Goal: Information Seeking & Learning: Learn about a topic

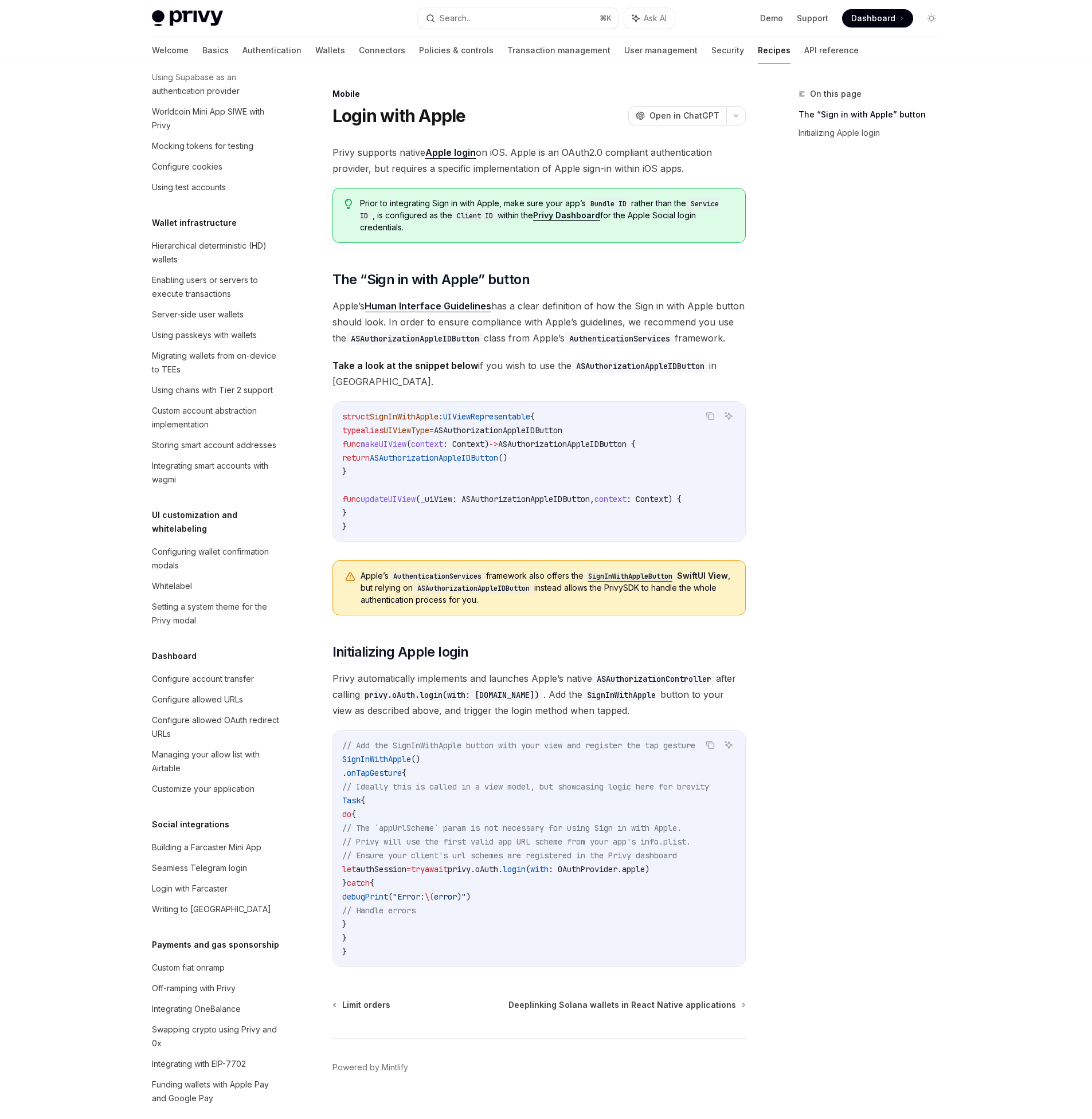
scroll to position [133, 0]
click at [243, 47] on link "Authentication" at bounding box center [272, 51] width 59 height 27
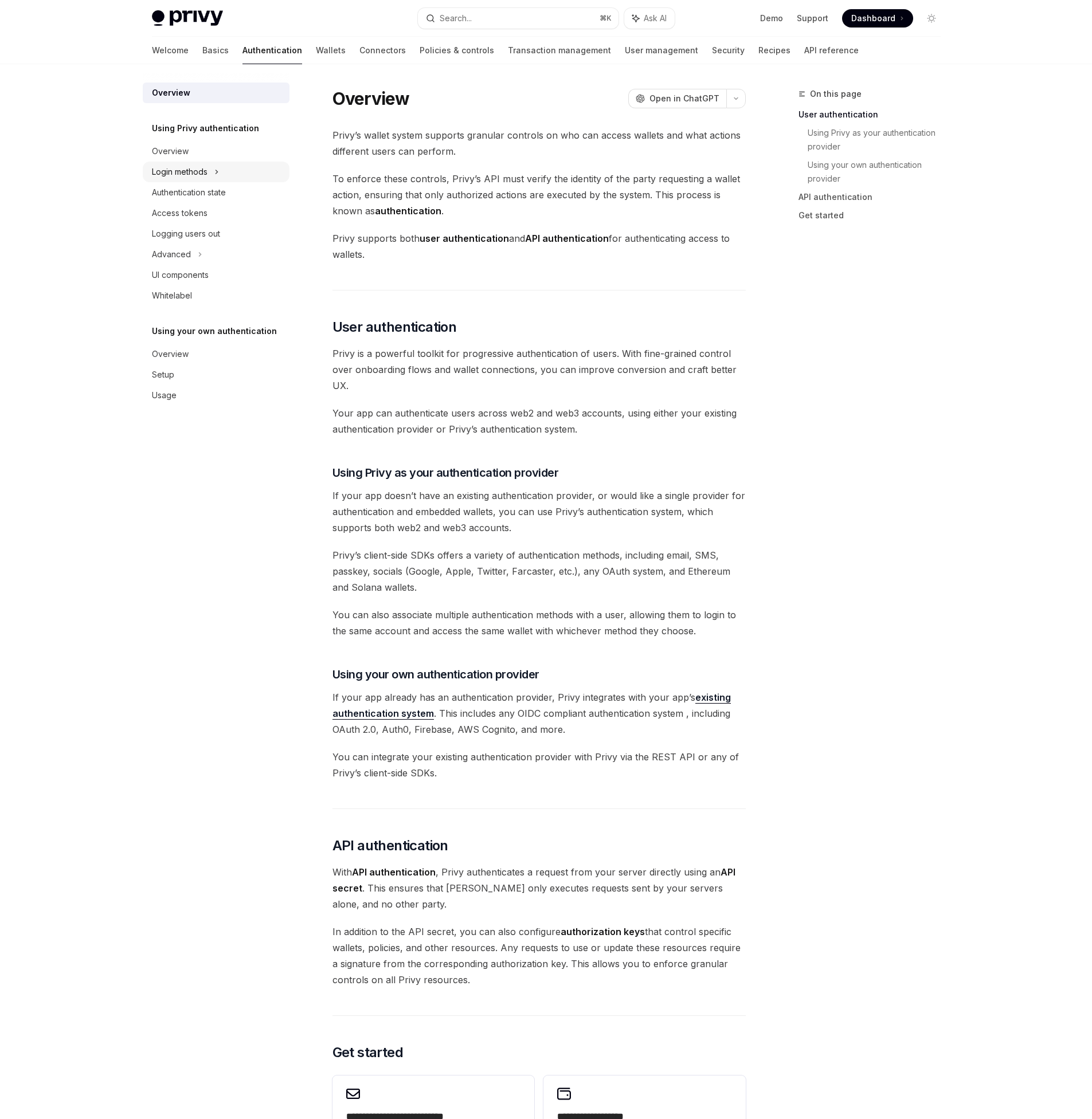
click at [198, 170] on div "Login methods" at bounding box center [179, 172] width 55 height 14
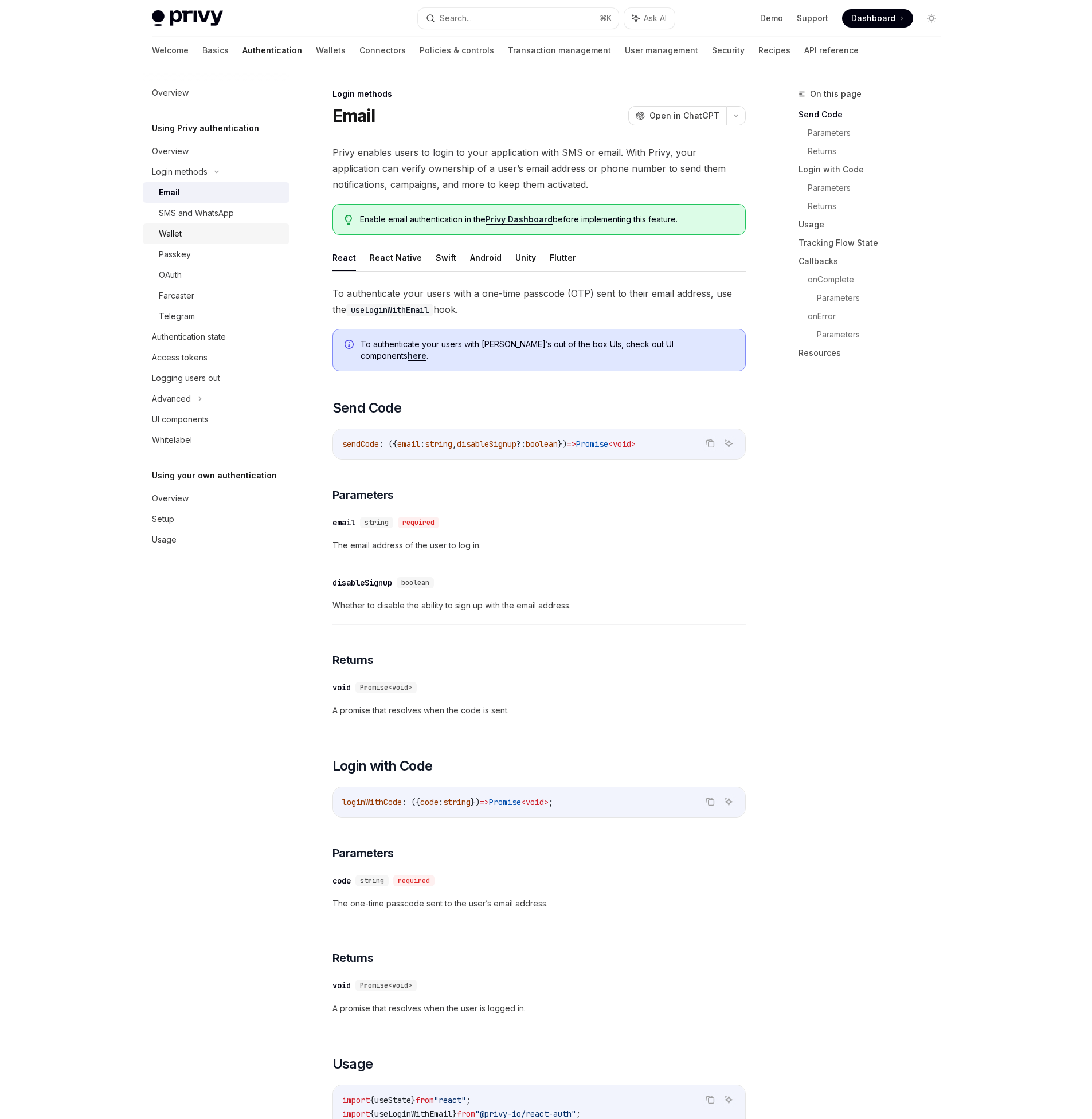
click at [170, 232] on div "Wallet" at bounding box center [170, 234] width 23 height 14
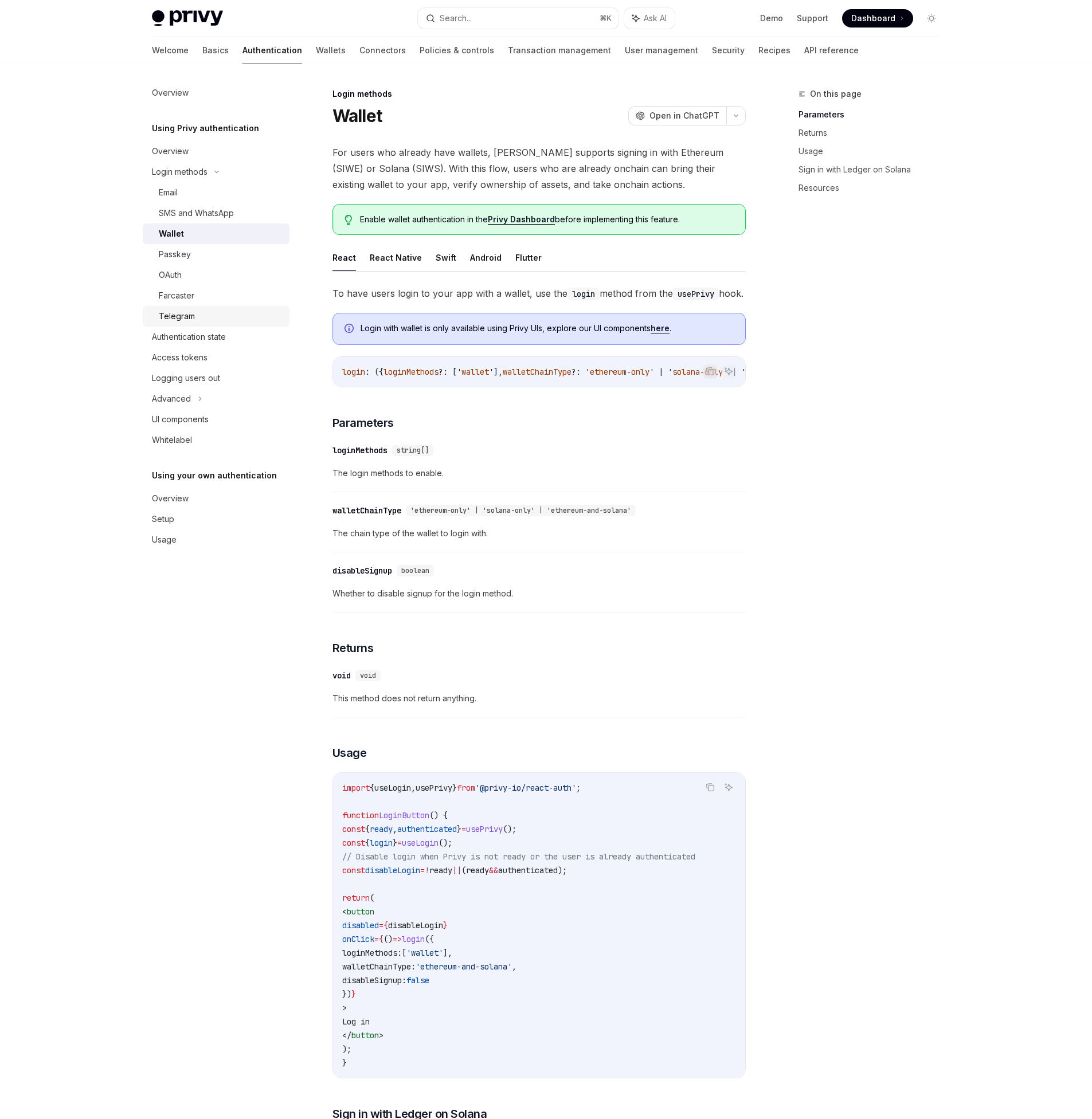
click at [167, 312] on div "Telegram" at bounding box center [176, 316] width 36 height 14
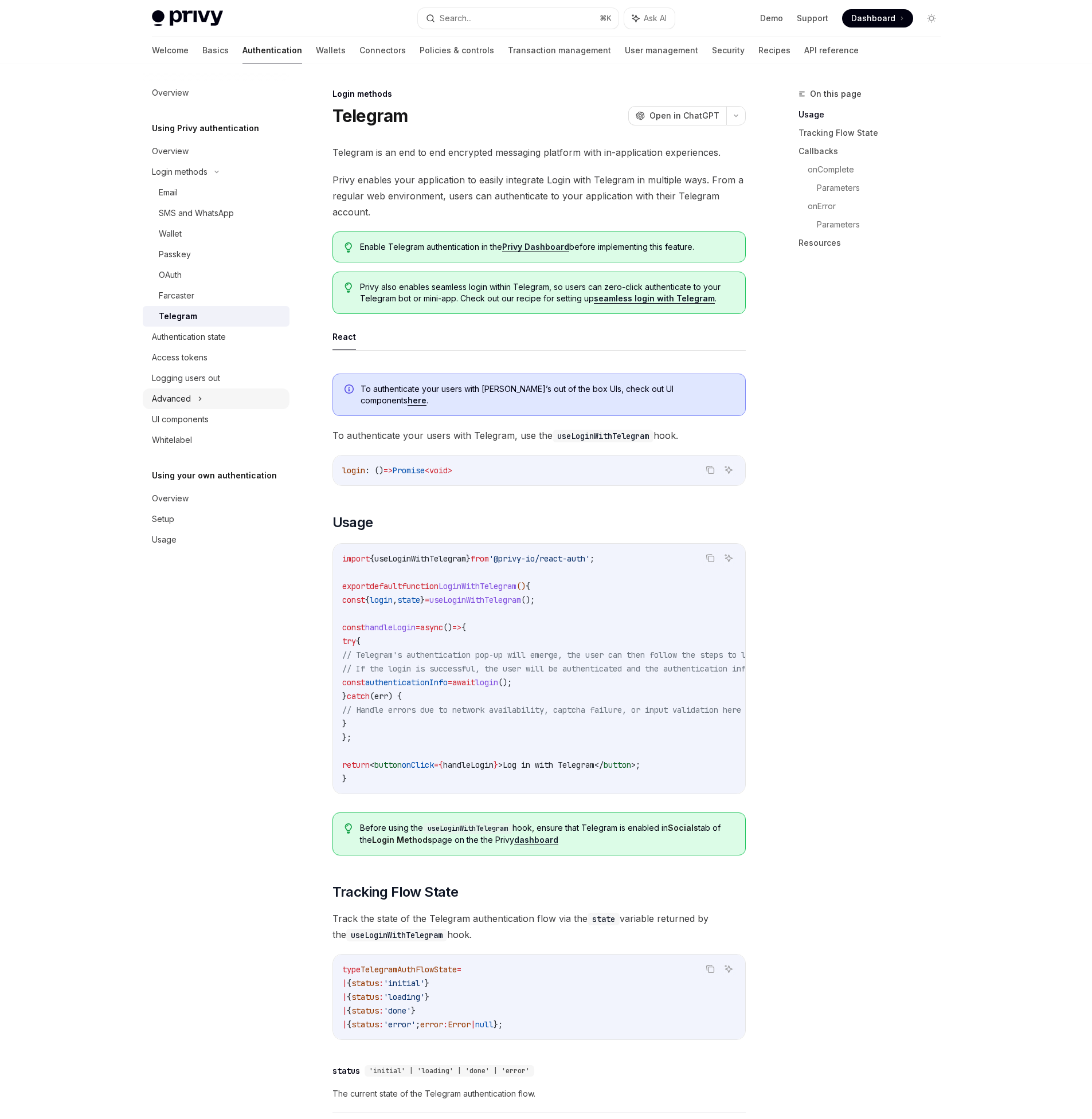
click at [180, 394] on div "Advanced" at bounding box center [171, 399] width 39 height 14
click at [167, 358] on div "Access tokens" at bounding box center [179, 357] width 55 height 14
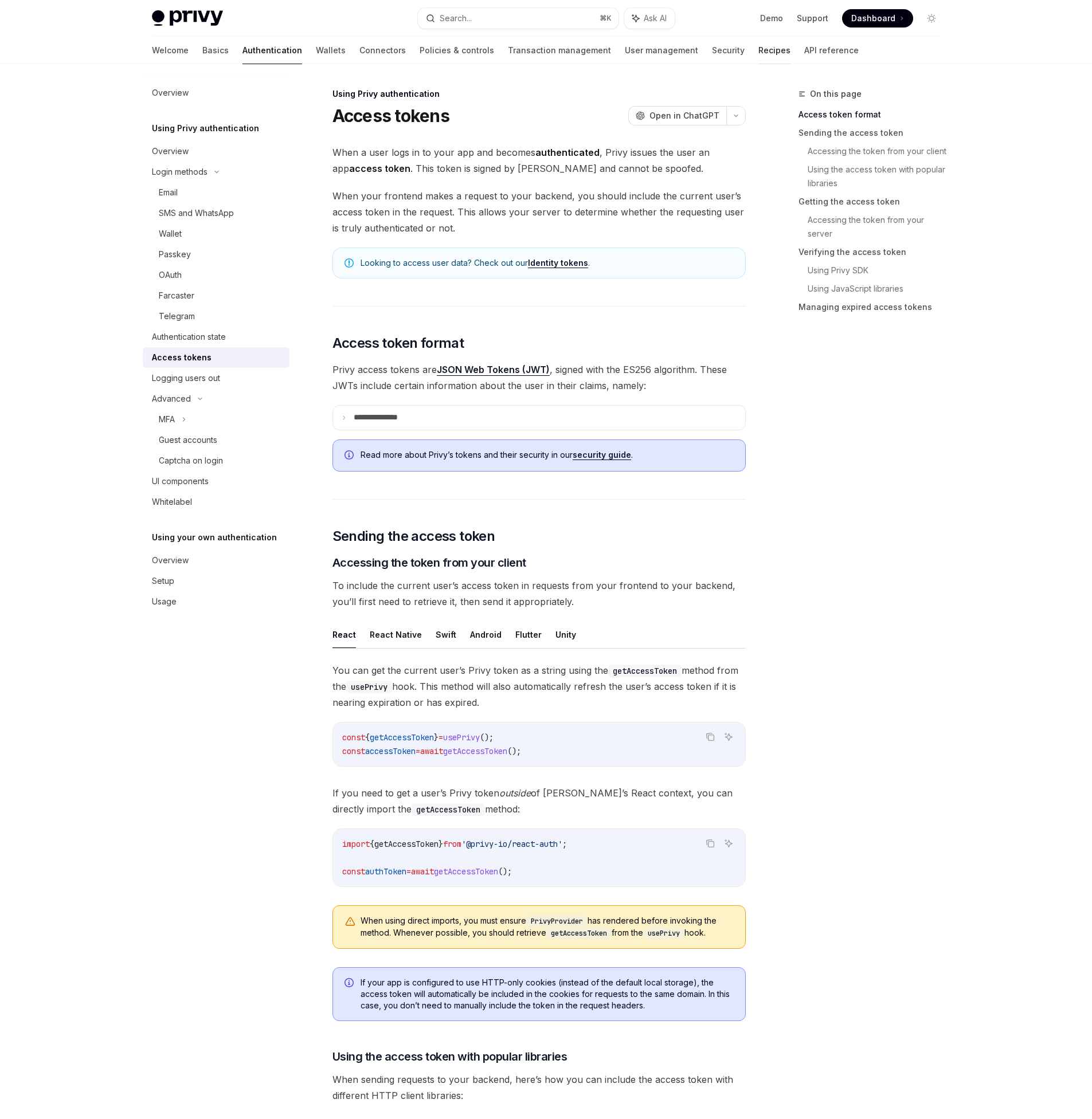
click at [758, 51] on link "Recipes" at bounding box center [774, 51] width 32 height 27
type textarea "*"
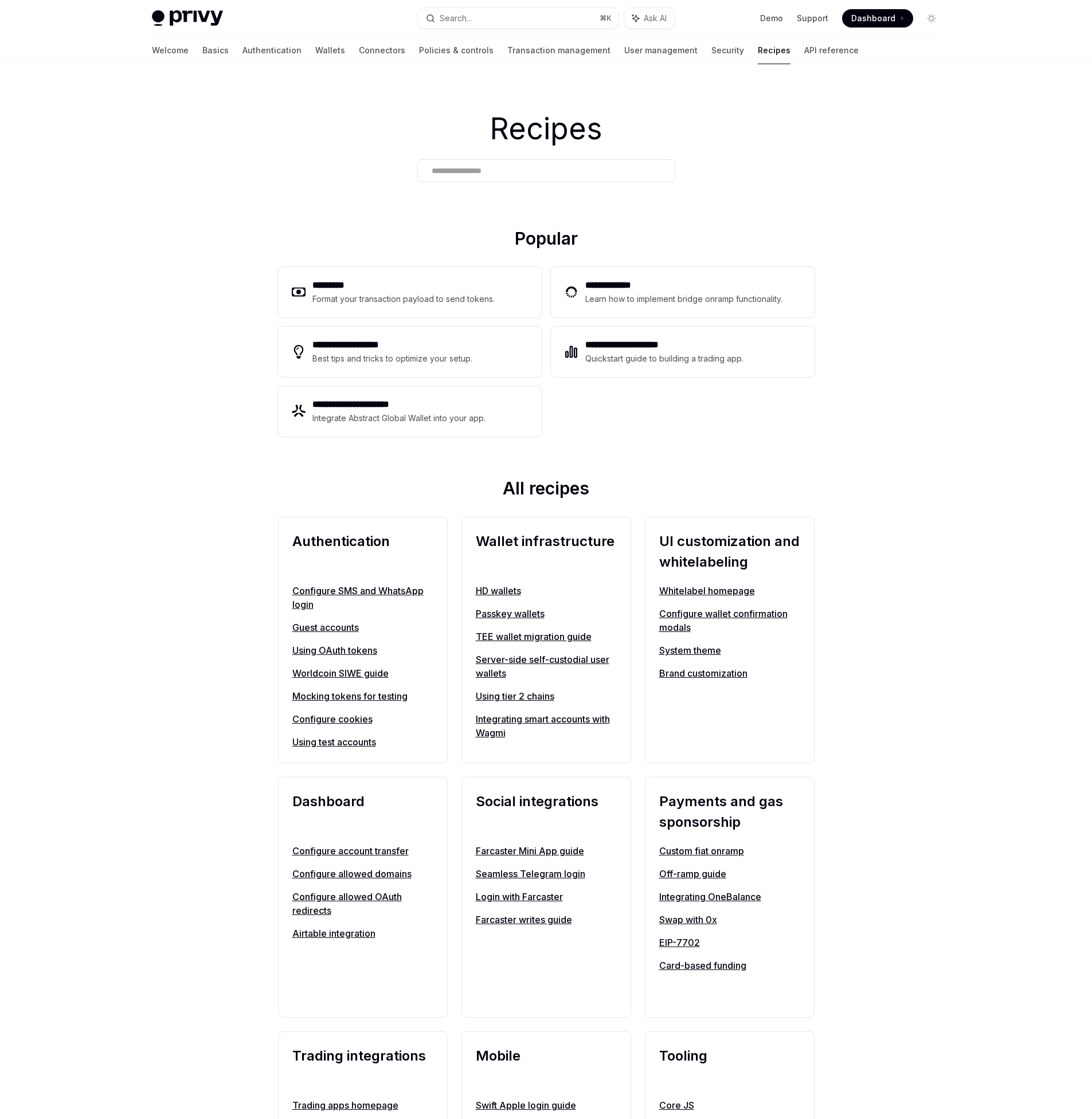
click at [556, 796] on h2 "Social integrations" at bounding box center [546, 812] width 141 height 41
click at [474, 170] on input "text" at bounding box center [546, 171] width 229 height 12
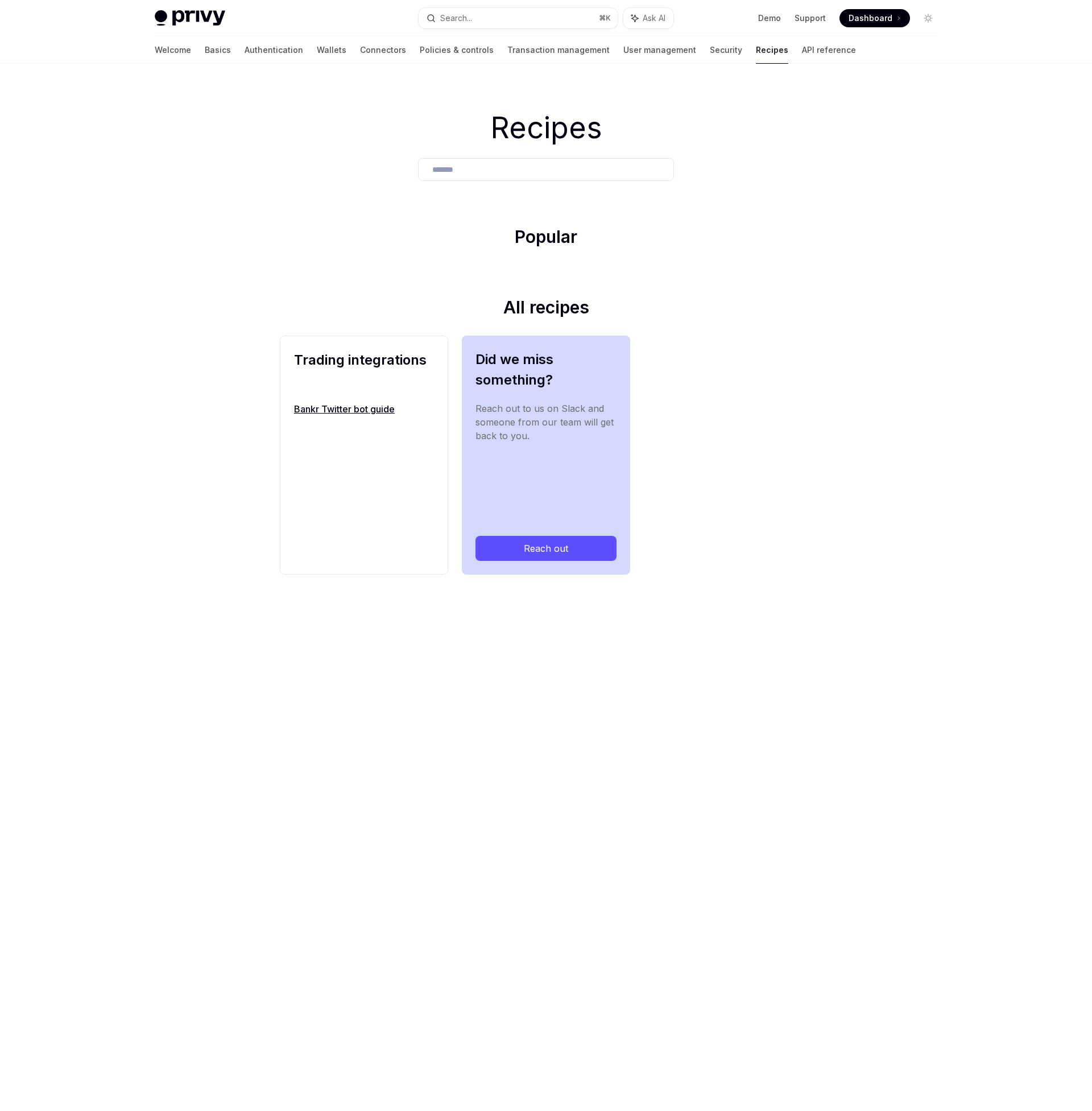
type input "*******"
click at [506, 14] on button "Search... ⌘ K" at bounding box center [518, 18] width 199 height 21
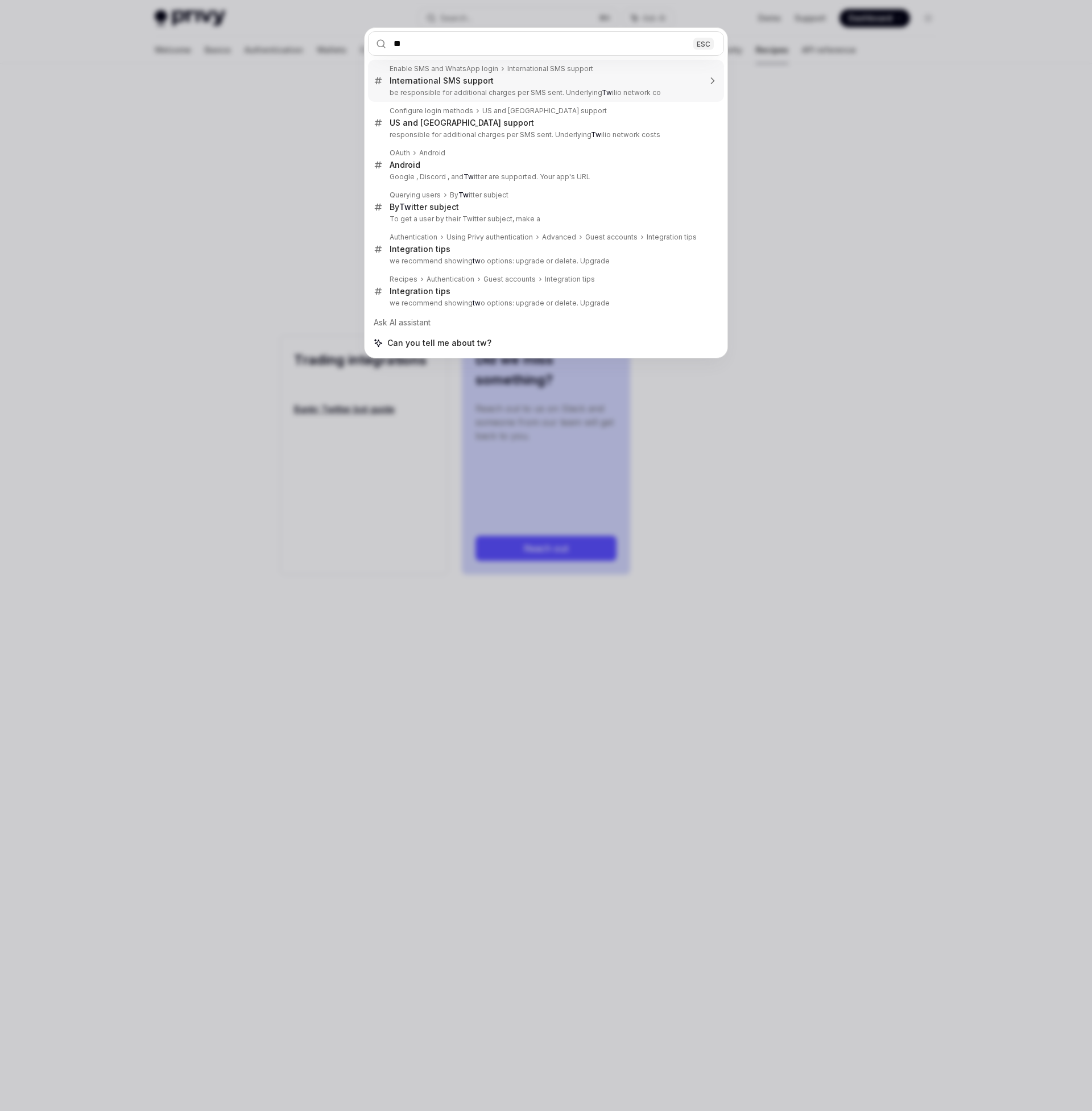
type input "*"
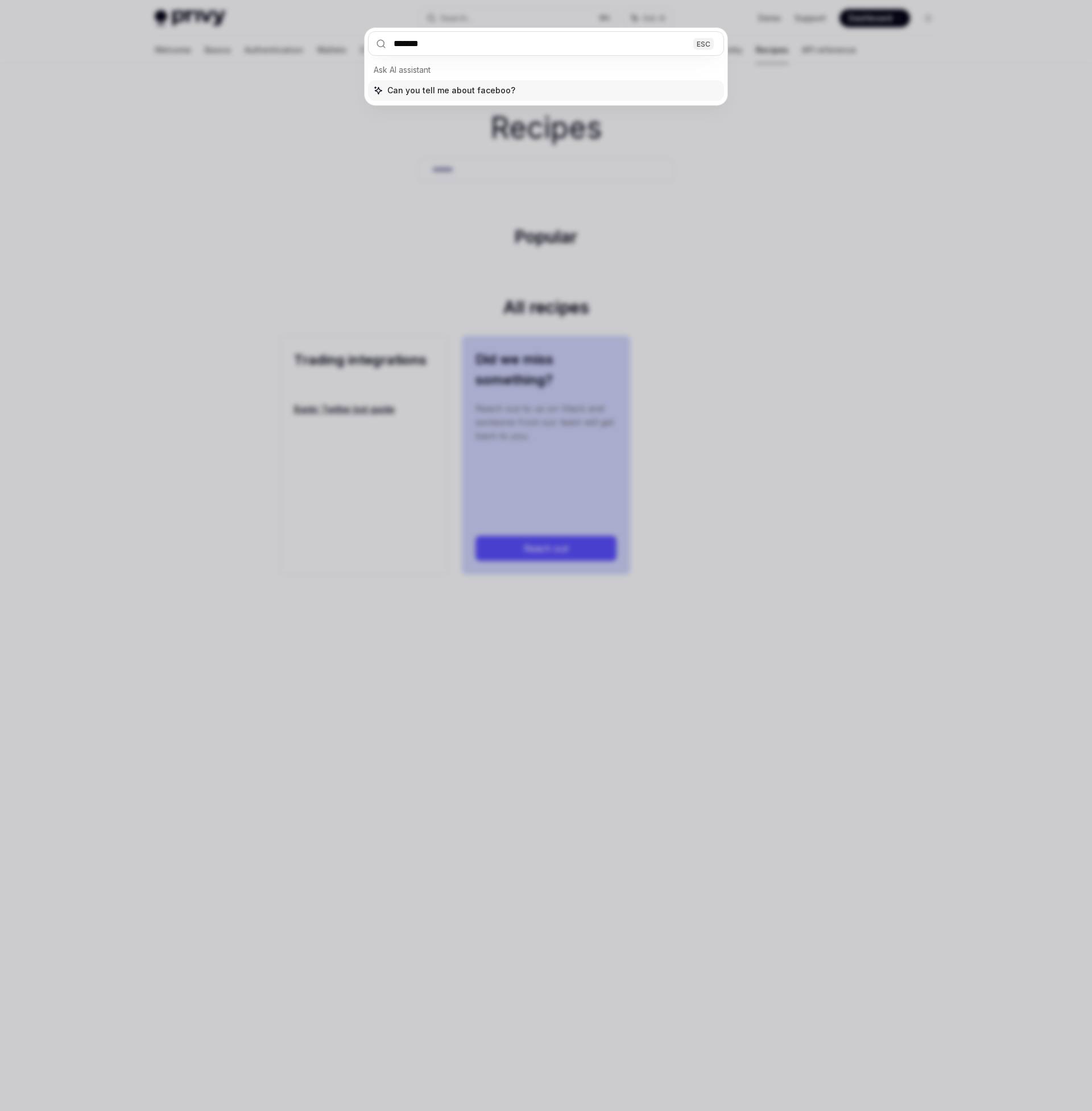
type input "********"
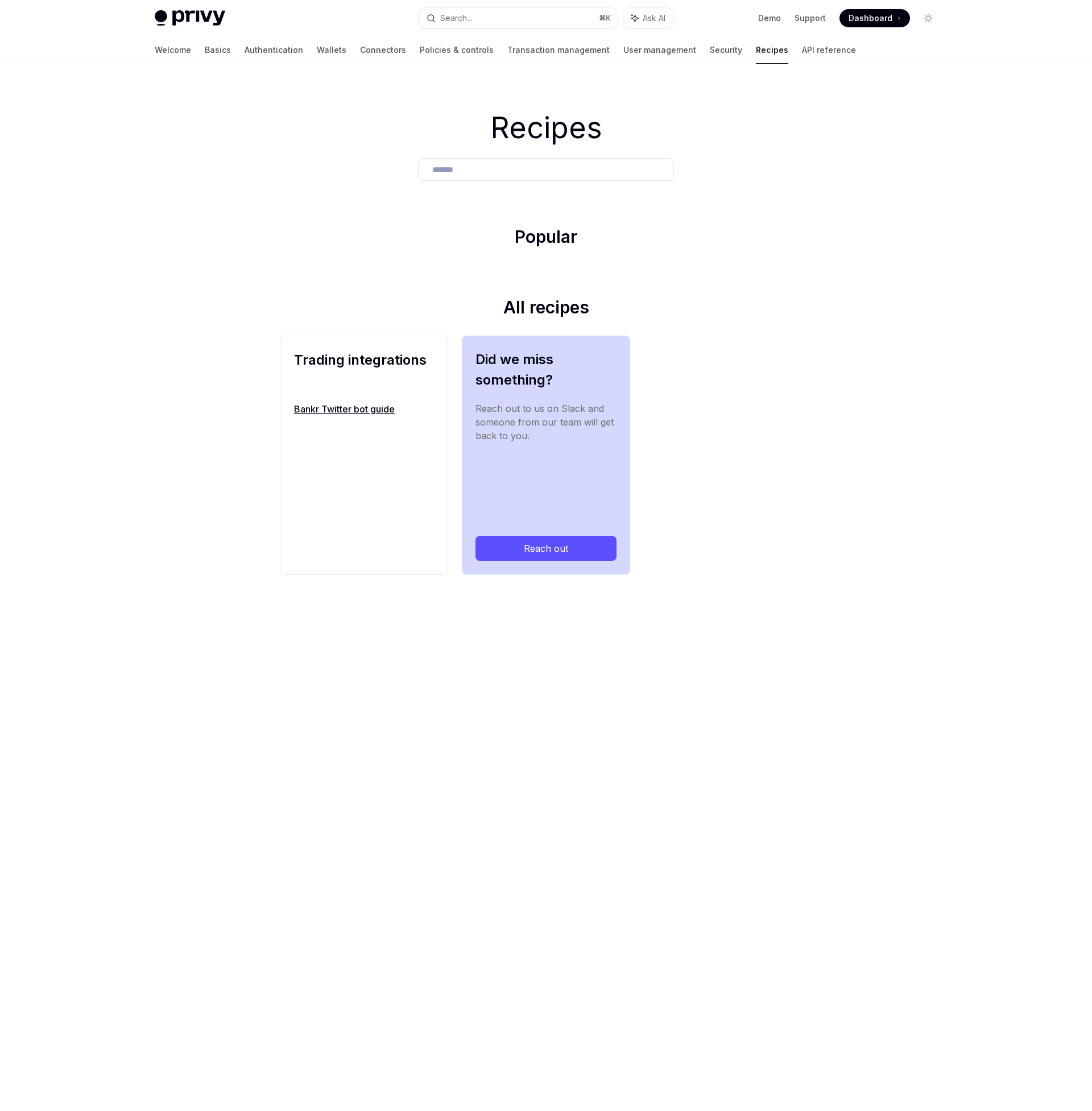
type textarea "*"
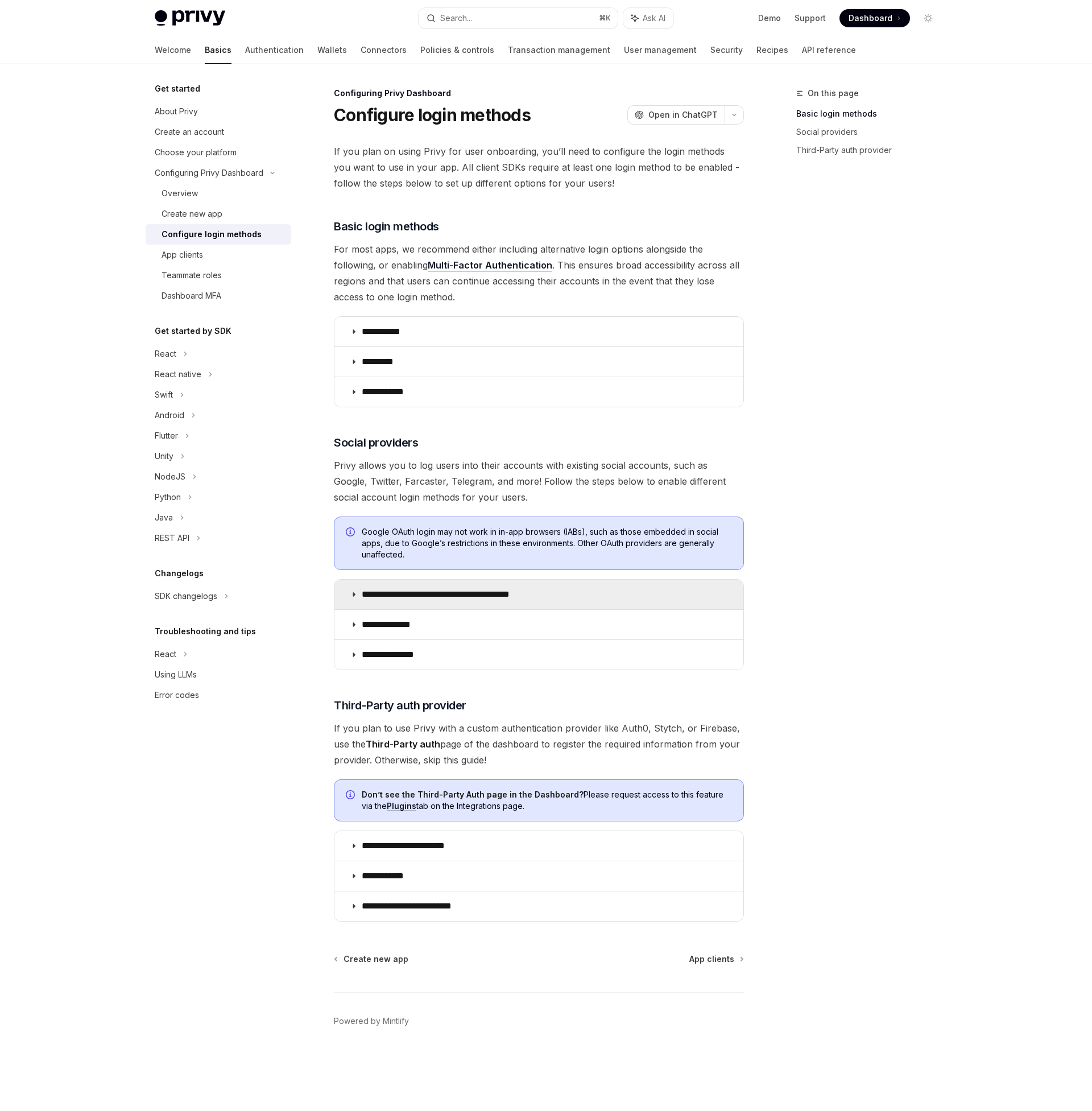
click at [350, 593] on icon at bounding box center [354, 595] width 7 height 7
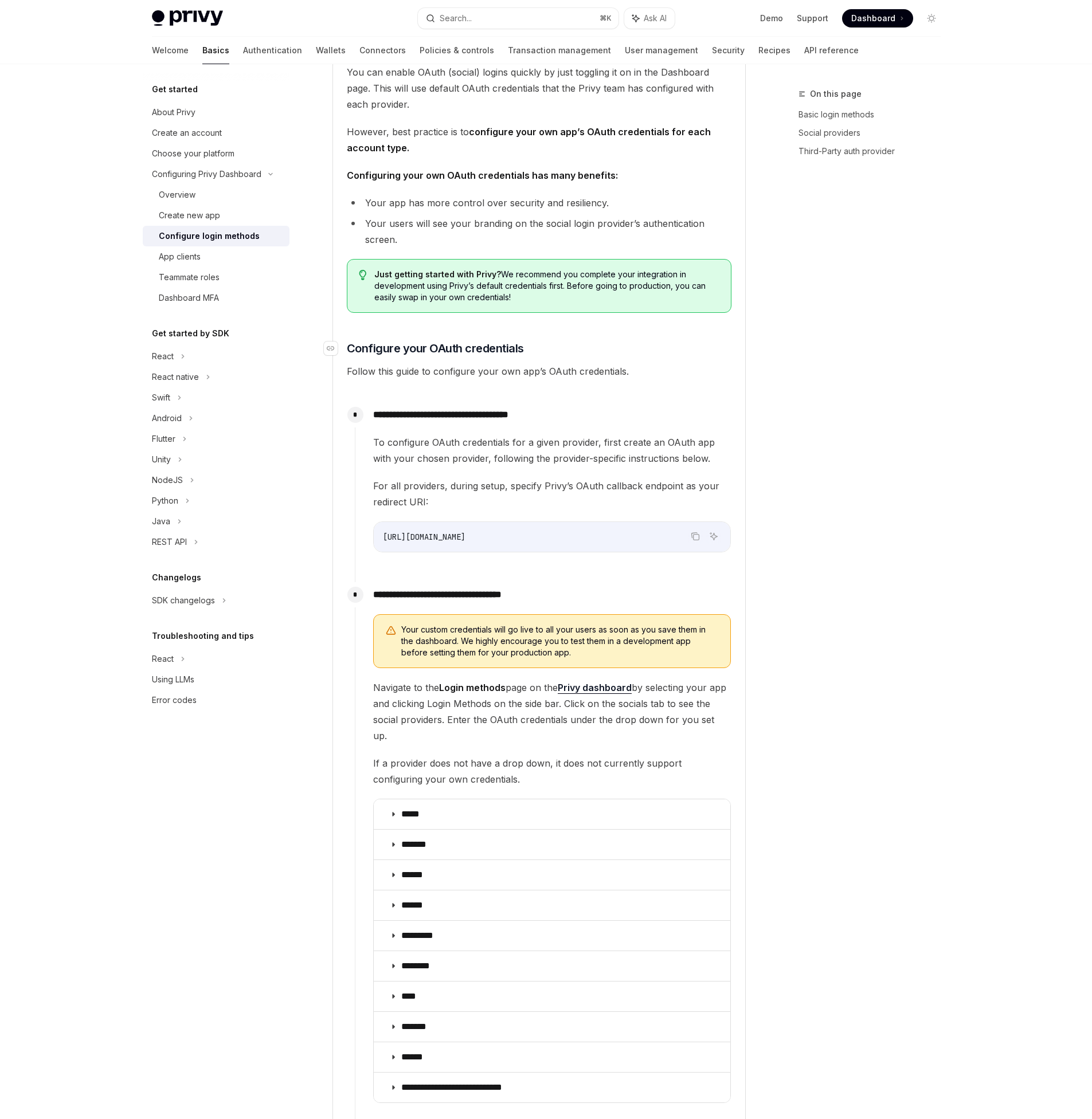
scroll to position [681, 0]
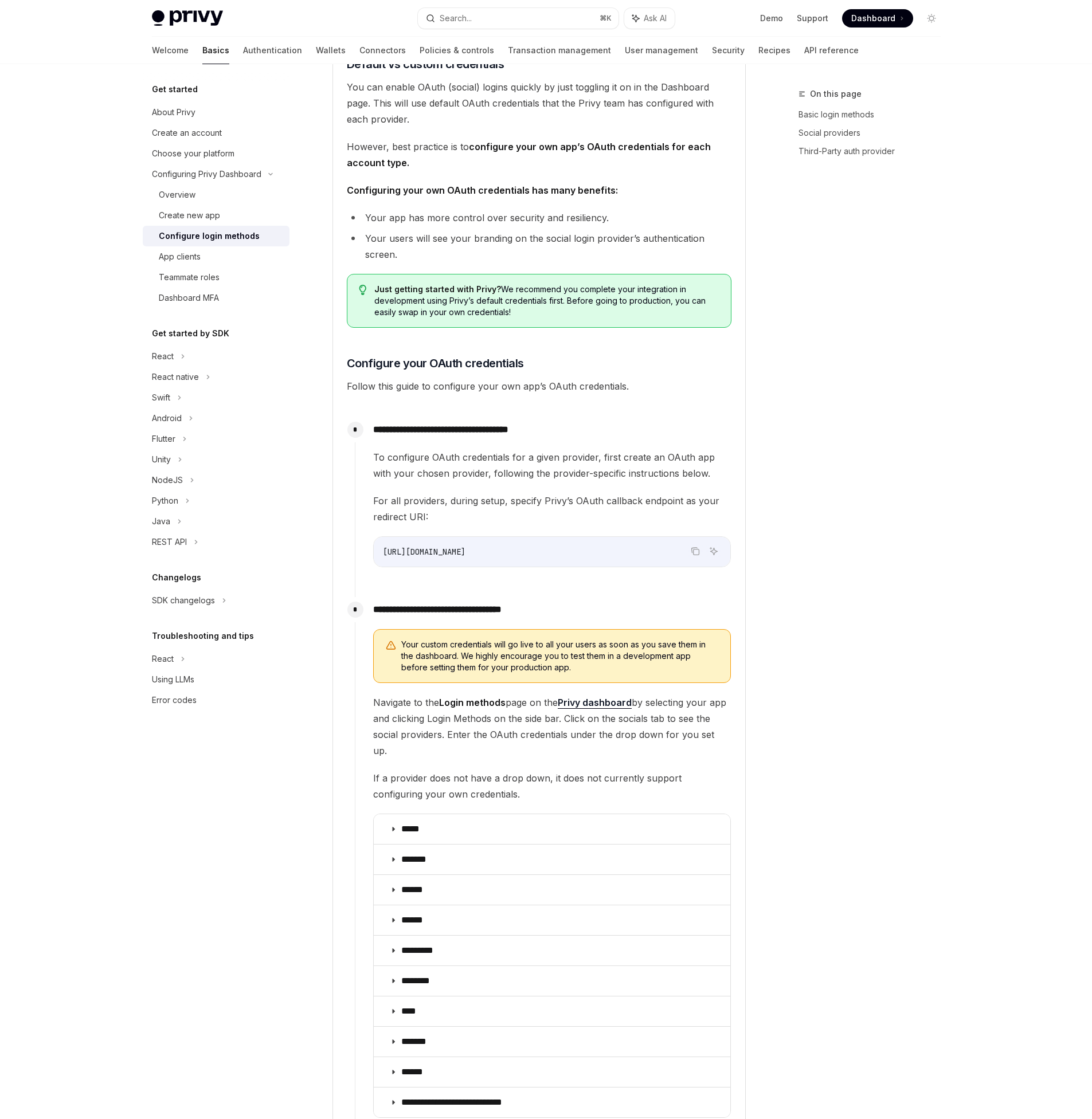
click at [881, 17] on span "Dashboard" at bounding box center [873, 18] width 44 height 11
